Goal: Check status: Check status

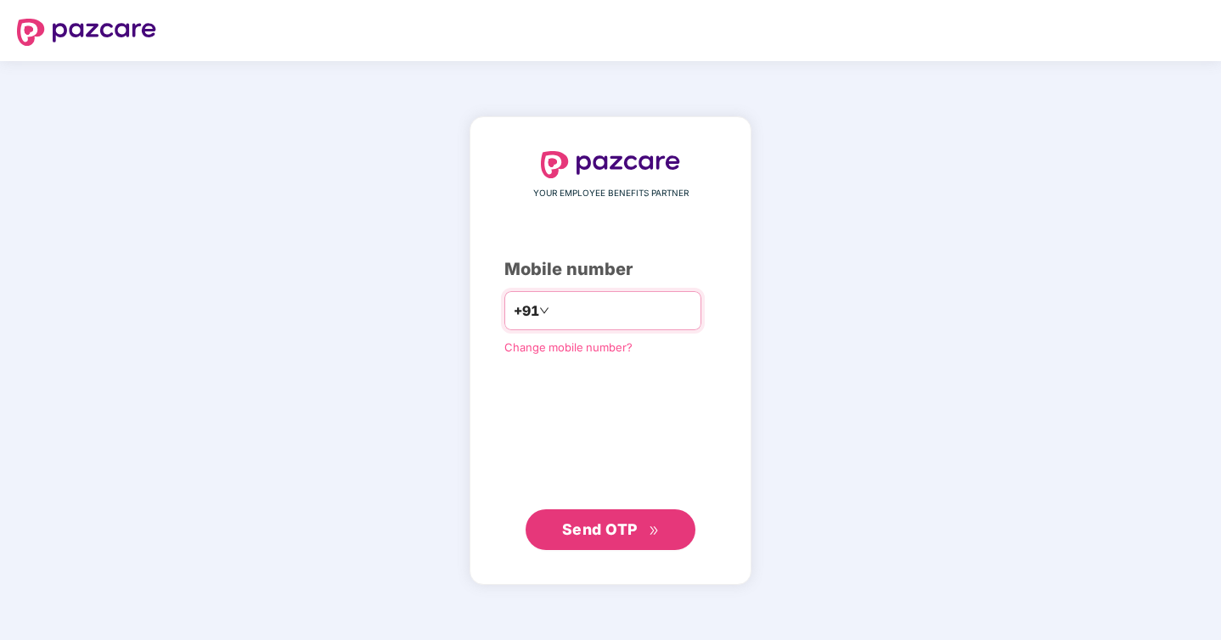
click at [559, 315] on input "number" at bounding box center [622, 310] width 139 height 27
type input "**********"
click at [602, 547] on button "Send OTP" at bounding box center [610, 529] width 170 height 41
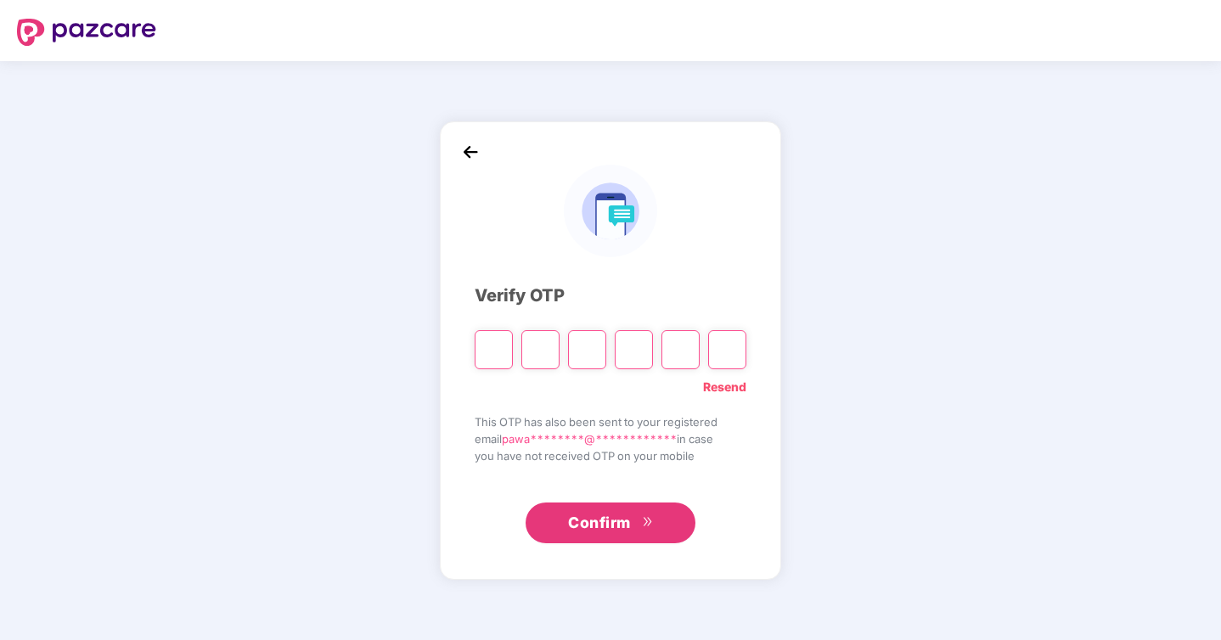
type input "*"
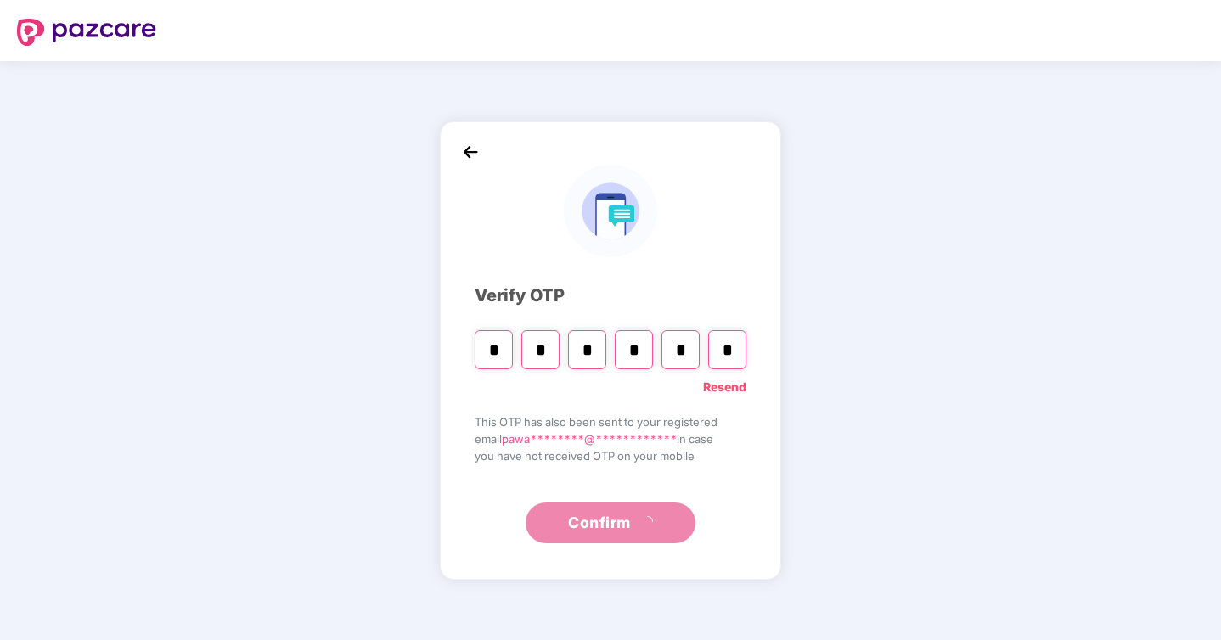
type input "*"
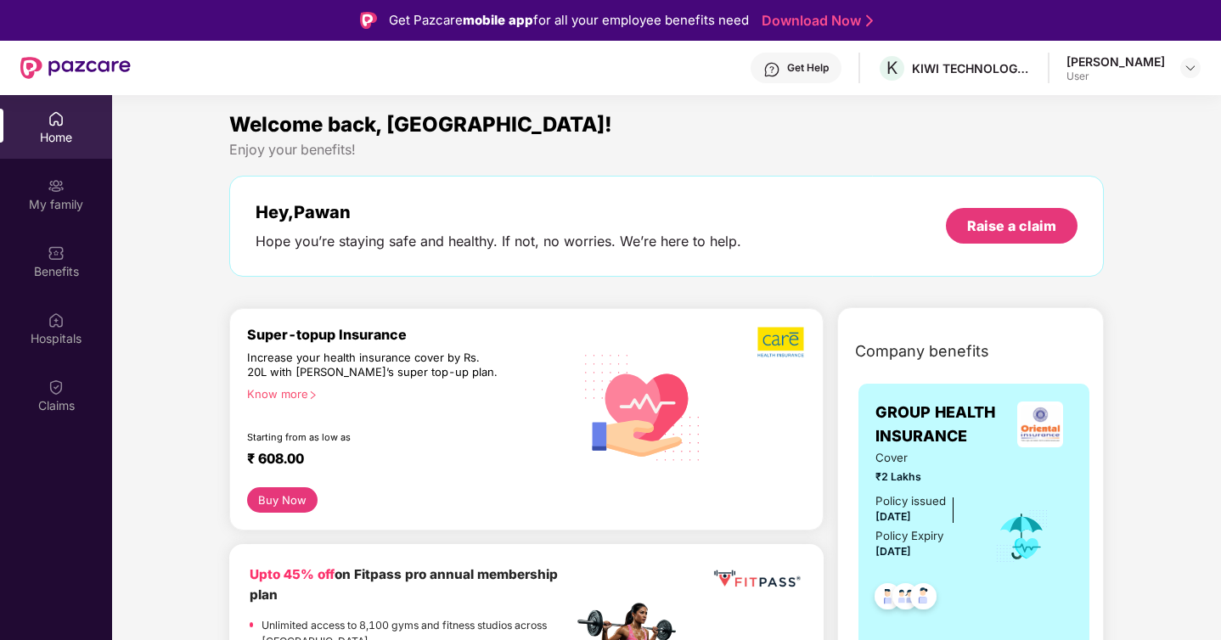
click at [592, 100] on section "Welcome back, [GEOGRAPHIC_DATA]! Enjoy your benefits! Hey, [PERSON_NAME] you’re…" at bounding box center [666, 415] width 1109 height 640
click at [50, 393] on img at bounding box center [56, 387] width 17 height 17
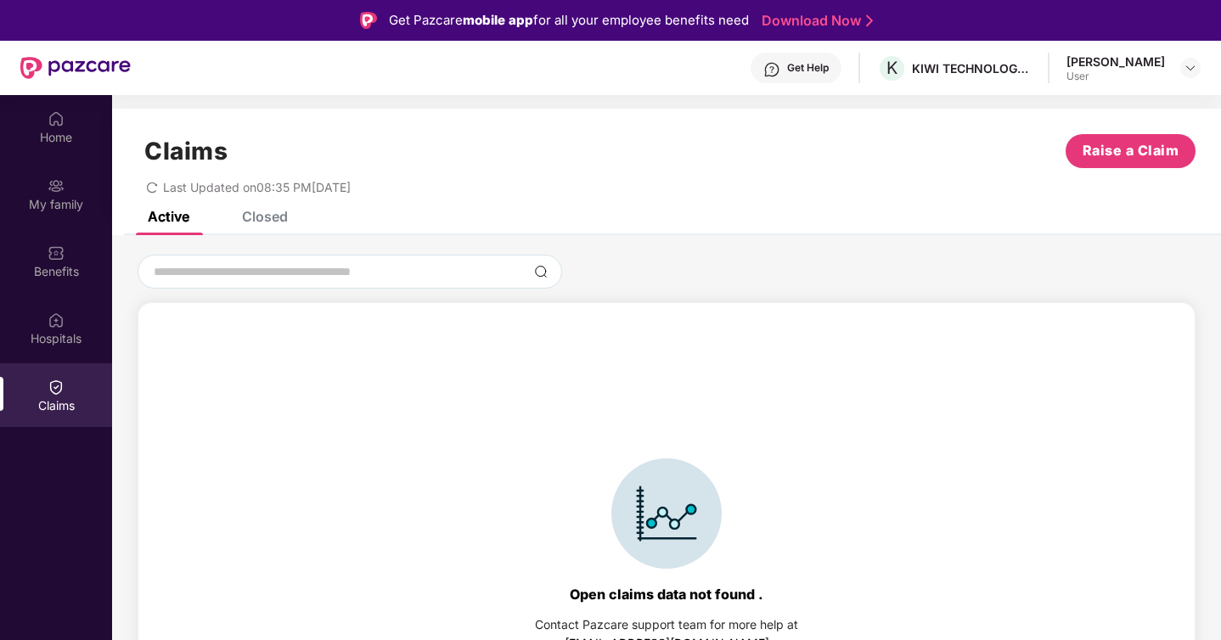
click at [269, 218] on div "Closed" at bounding box center [265, 216] width 46 height 17
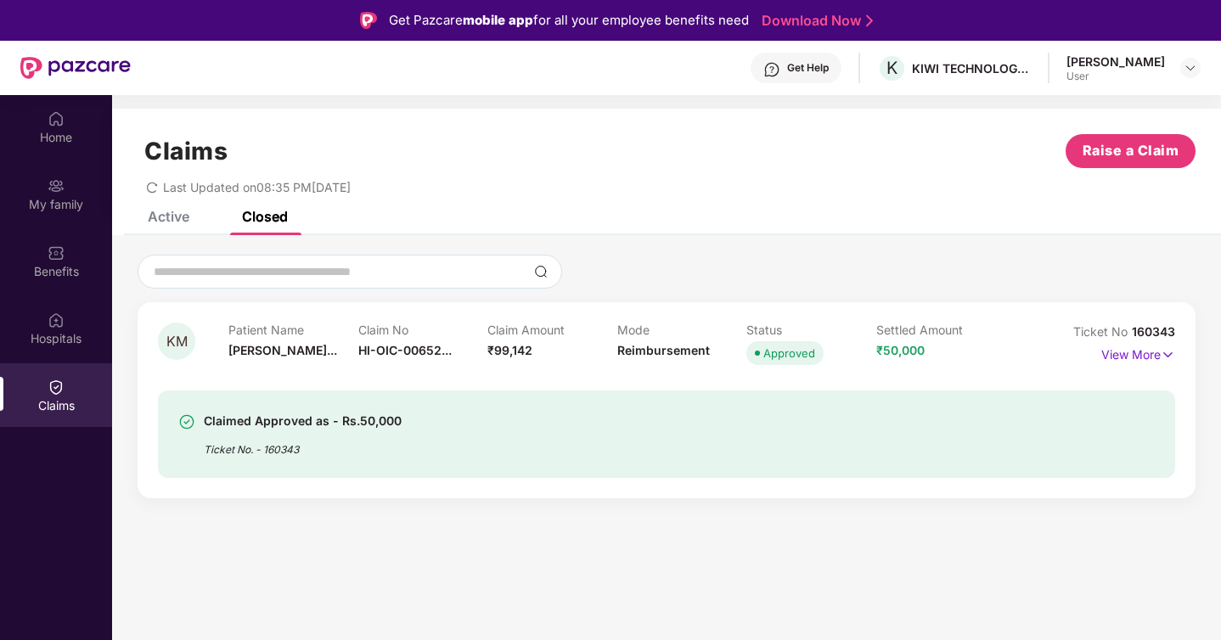
click at [373, 415] on div "Claimed Approved as - Rs.50,000" at bounding box center [303, 421] width 198 height 20
click at [1151, 356] on p "View More" at bounding box center [1138, 352] width 74 height 23
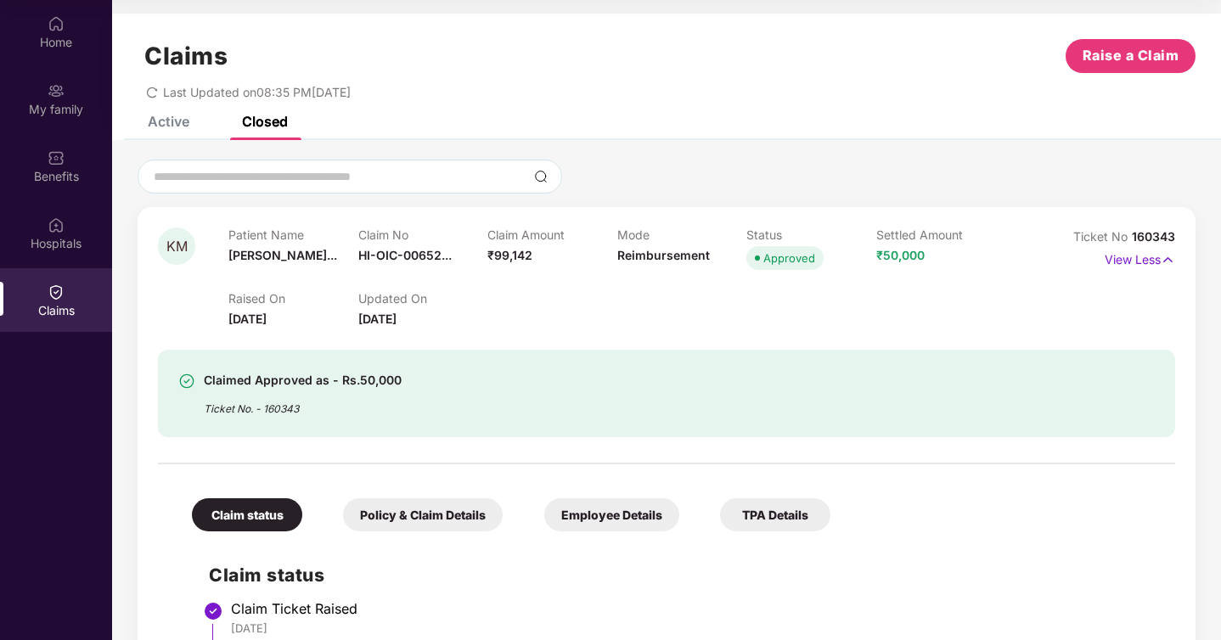
click at [180, 126] on div "Active" at bounding box center [169, 121] width 42 height 17
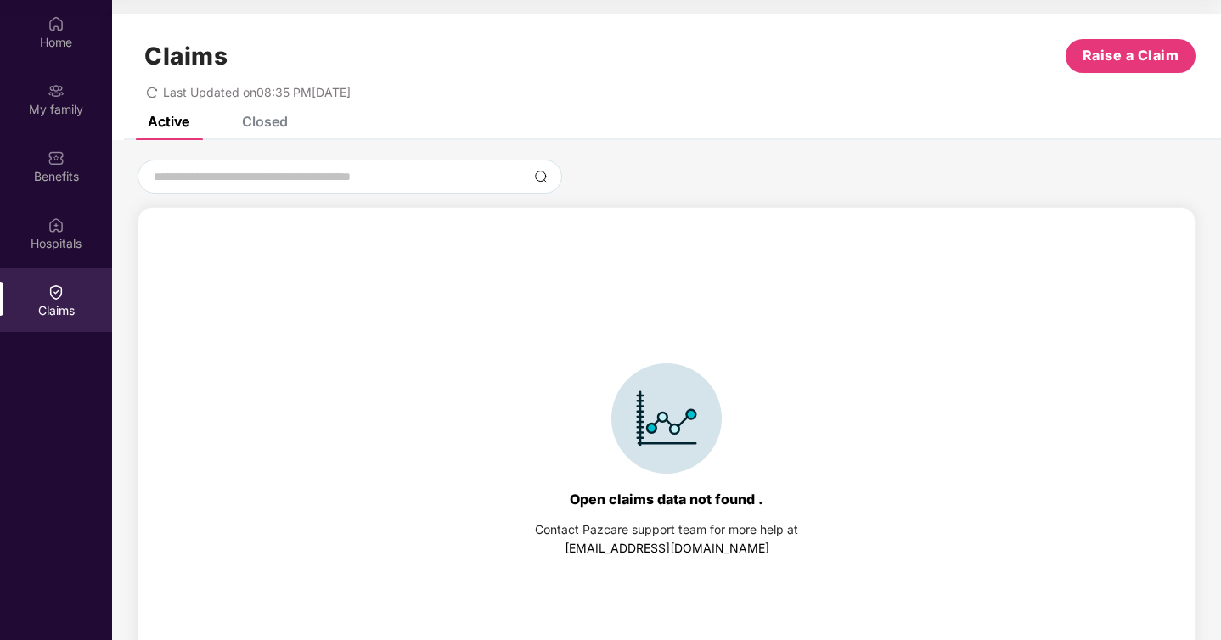
click at [180, 126] on div "Active" at bounding box center [169, 121] width 42 height 17
click at [61, 101] on div "My family" at bounding box center [56, 109] width 112 height 17
